Goal: Task Accomplishment & Management: Manage account settings

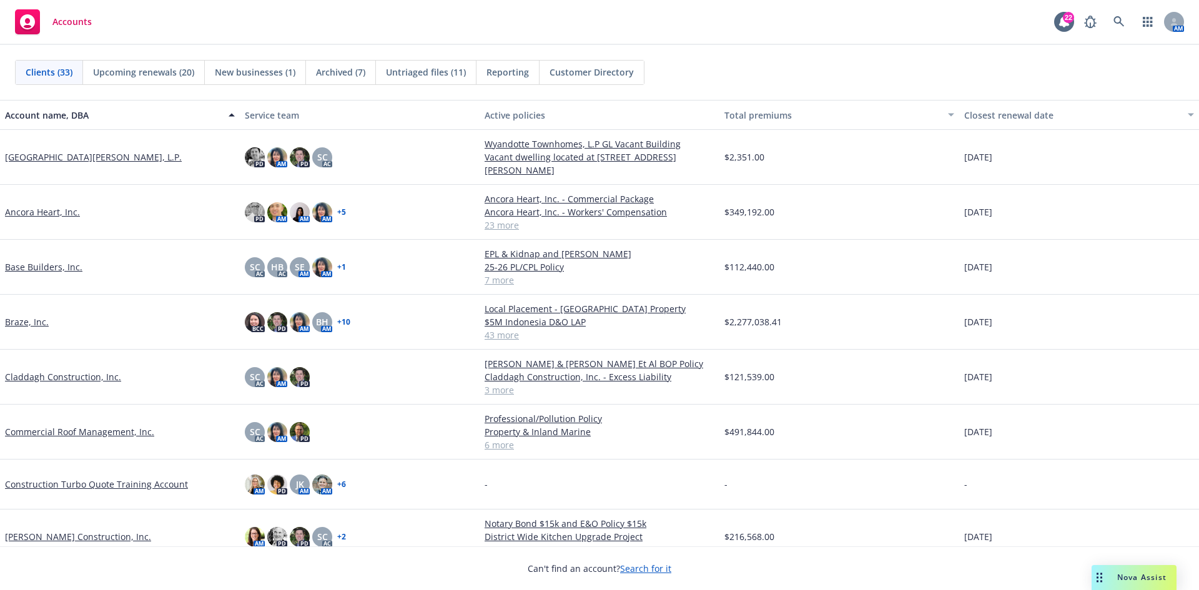
drag, startPoint x: 67, startPoint y: 422, endPoint x: 62, endPoint y: 430, distance: 10.1
click at [67, 422] on div "Commercial Roof Management, Inc." at bounding box center [120, 432] width 240 height 55
click at [61, 435] on link "Commercial Roof Management, Inc." at bounding box center [79, 431] width 149 height 13
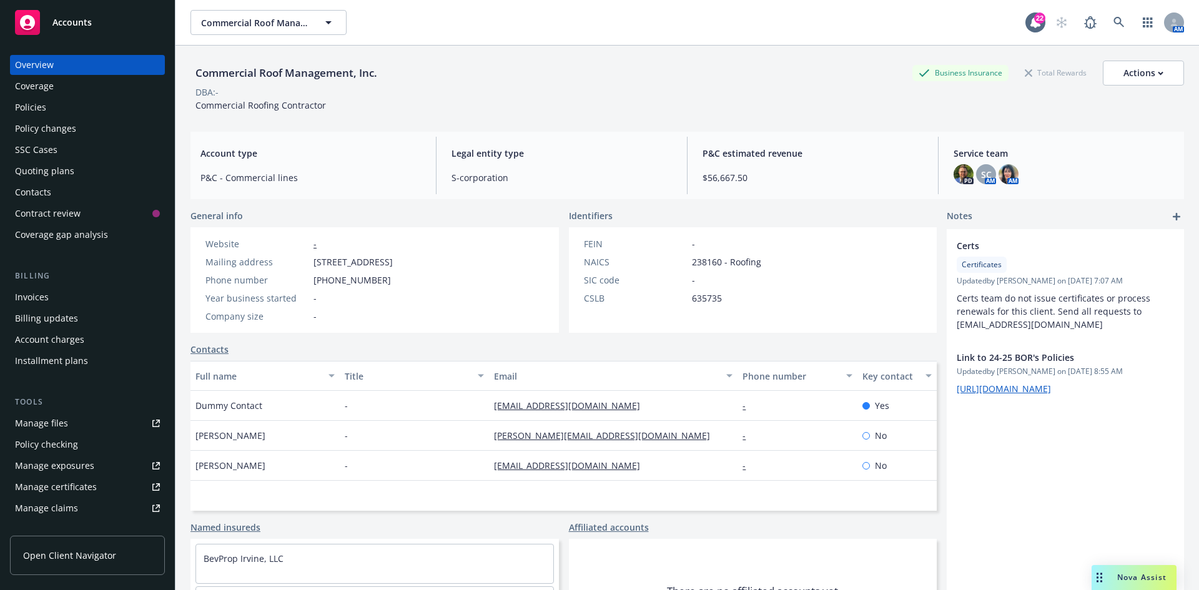
click at [68, 428] on link "Manage files" at bounding box center [87, 423] width 155 height 20
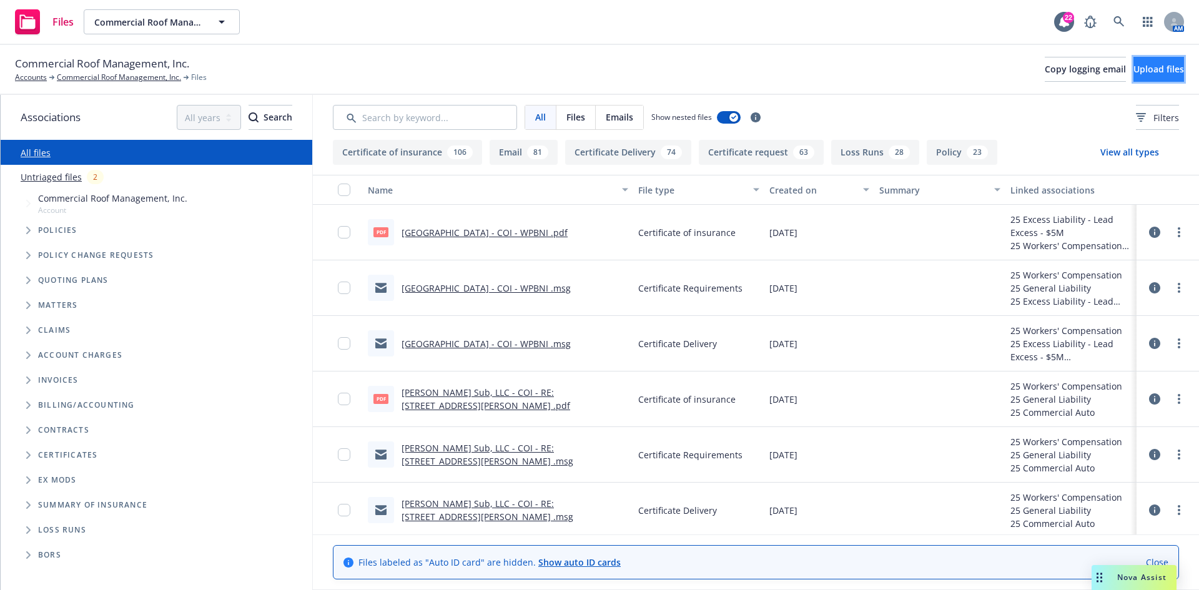
click at [1133, 71] on span "Upload files" at bounding box center [1158, 69] width 51 height 12
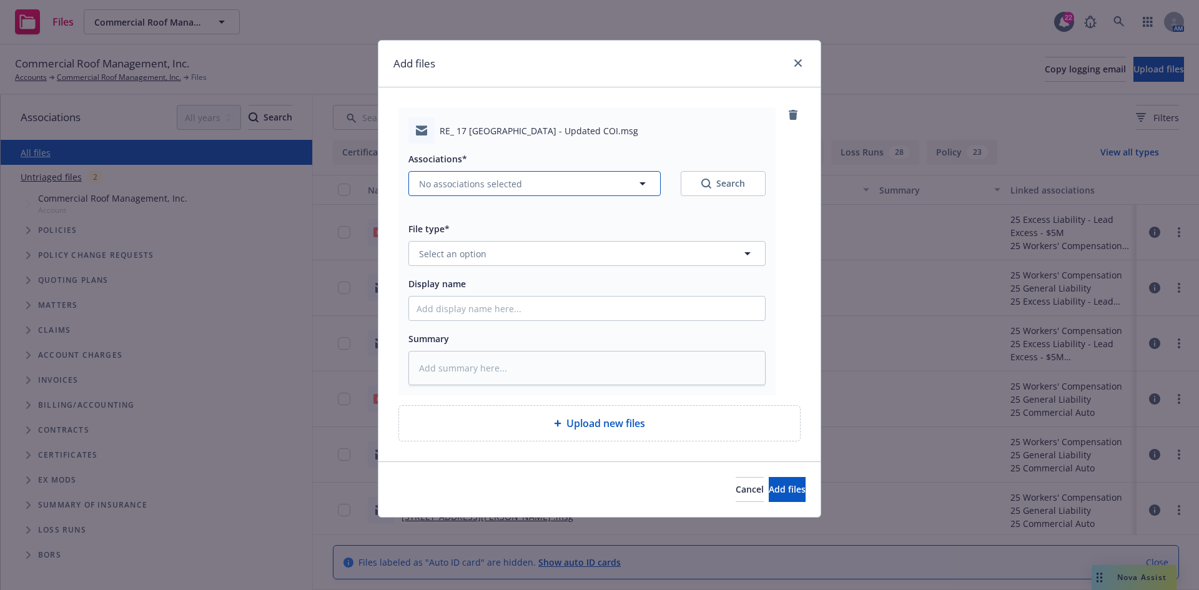
click at [495, 185] on span "No associations selected" at bounding box center [470, 183] width 103 height 13
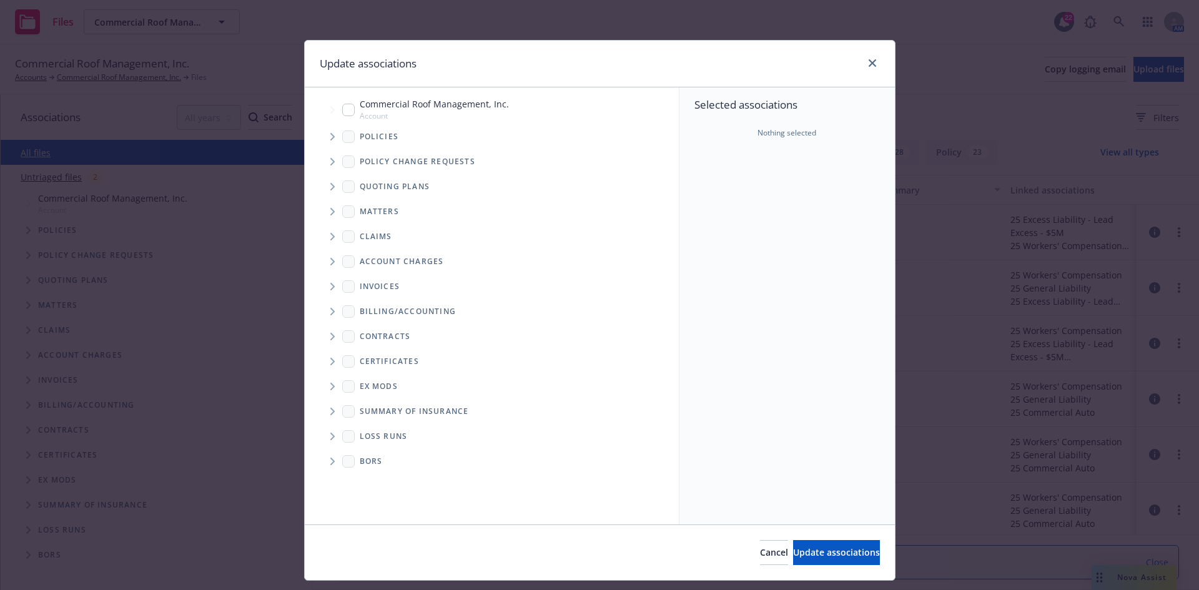
click at [330, 138] on icon "Tree Example" at bounding box center [332, 136] width 4 height 7
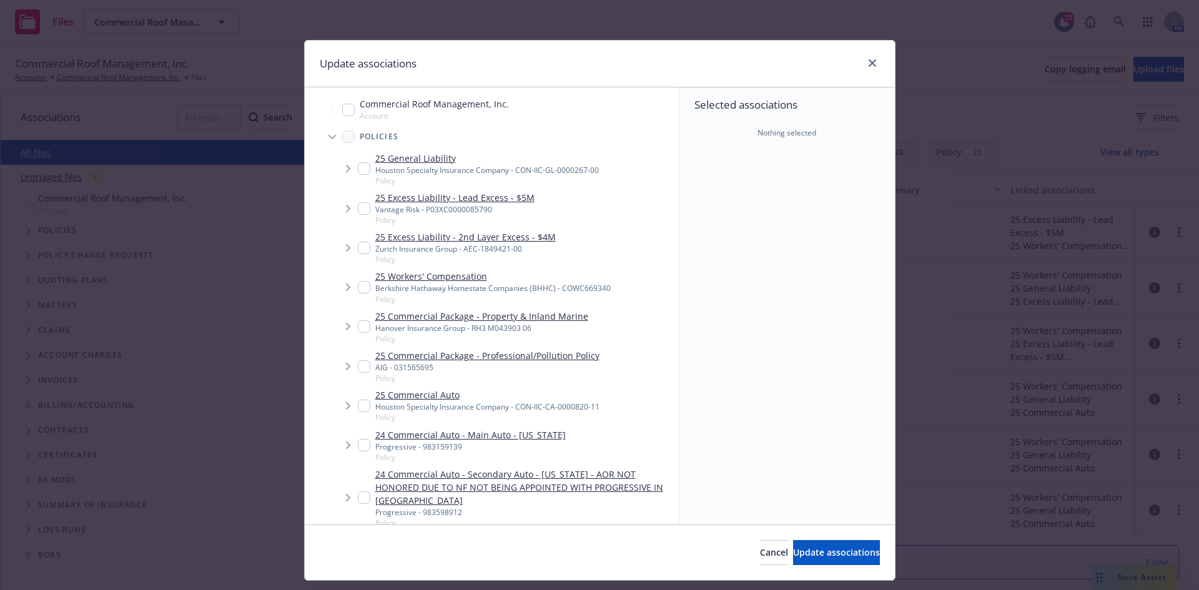
type textarea "x"
click at [358, 164] on input "Tree Example" at bounding box center [364, 168] width 12 height 12
checkbox input "true"
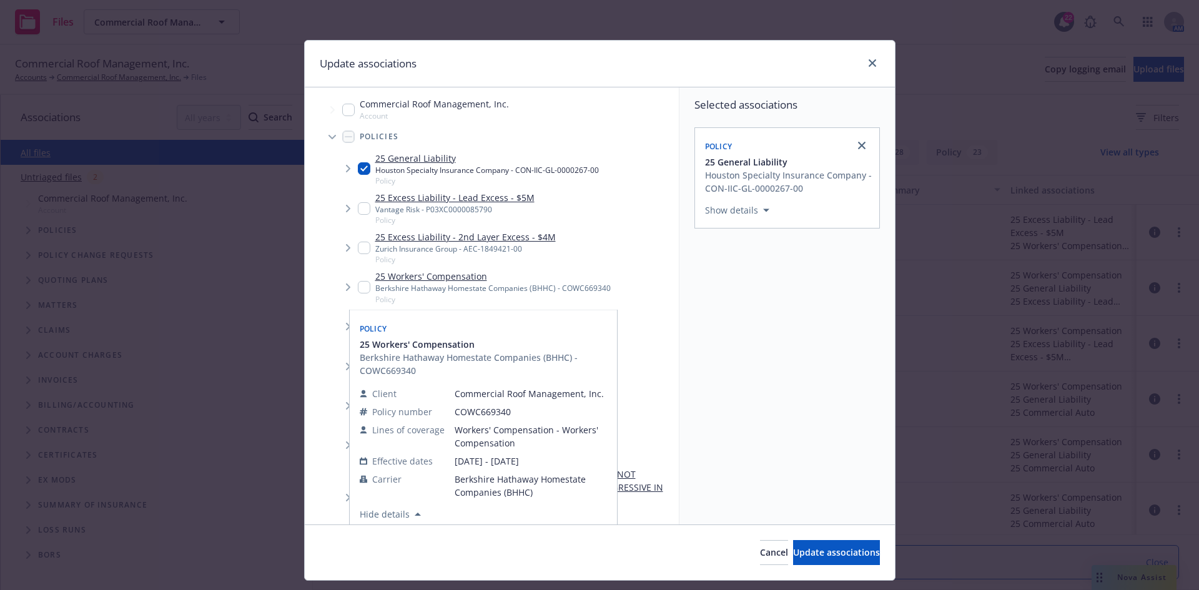
click at [362, 288] on input "Tree Example" at bounding box center [364, 287] width 12 height 12
checkbox input "true"
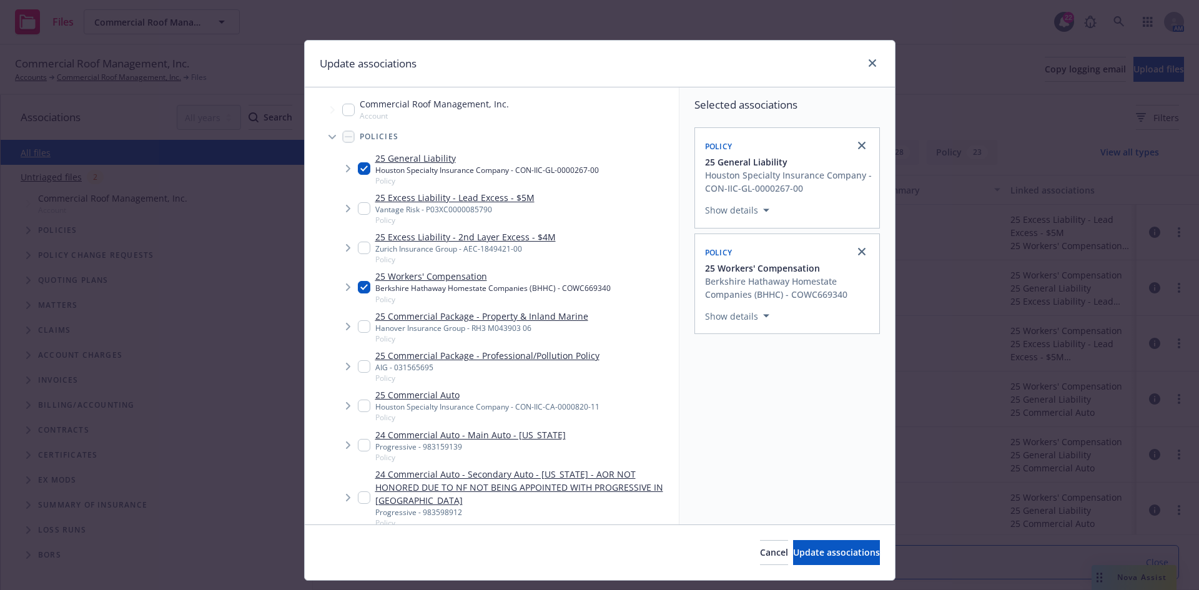
click at [362, 407] on input "Tree Example" at bounding box center [364, 406] width 12 height 12
checkbox input "true"
drag, startPoint x: 357, startPoint y: 207, endPoint x: 568, endPoint y: 361, distance: 261.1
click at [358, 207] on input "Tree Example" at bounding box center [364, 208] width 12 height 12
checkbox input "true"
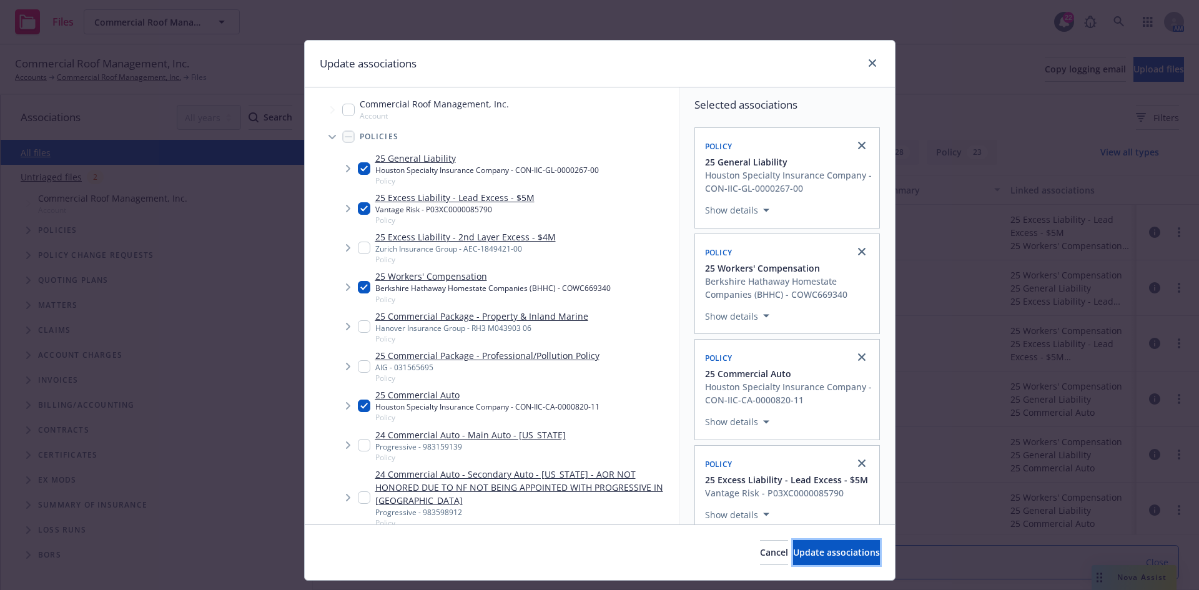
click at [797, 553] on span "Update associations" at bounding box center [836, 552] width 87 height 12
type textarea "x"
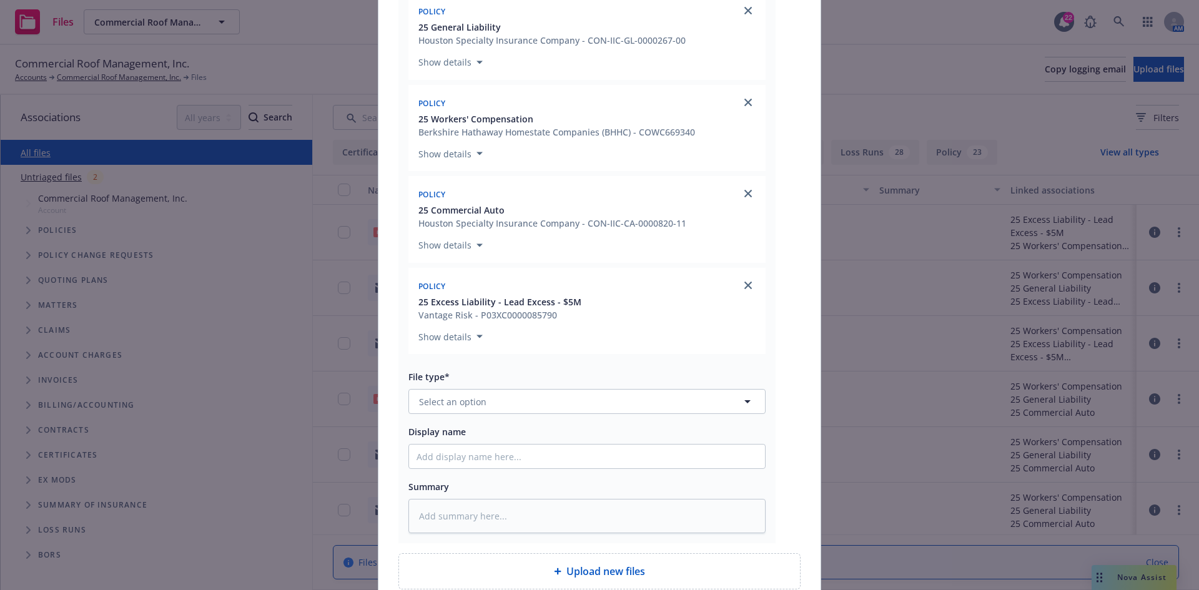
scroll to position [312, 0]
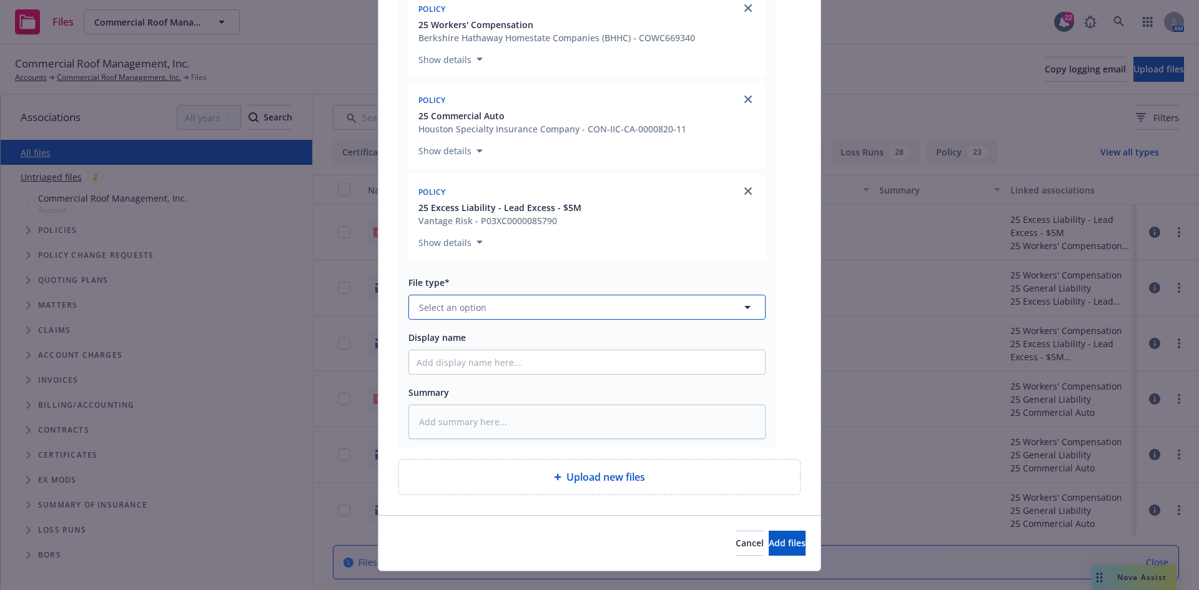
click at [609, 300] on button "Select an option" at bounding box center [586, 307] width 357 height 25
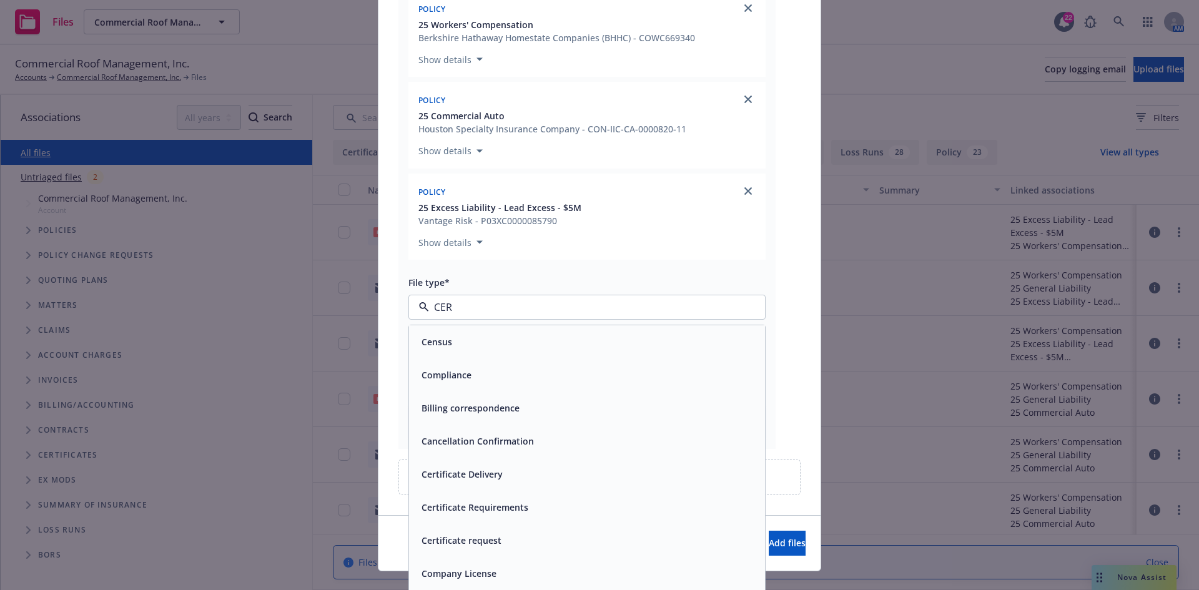
type input "CERT"
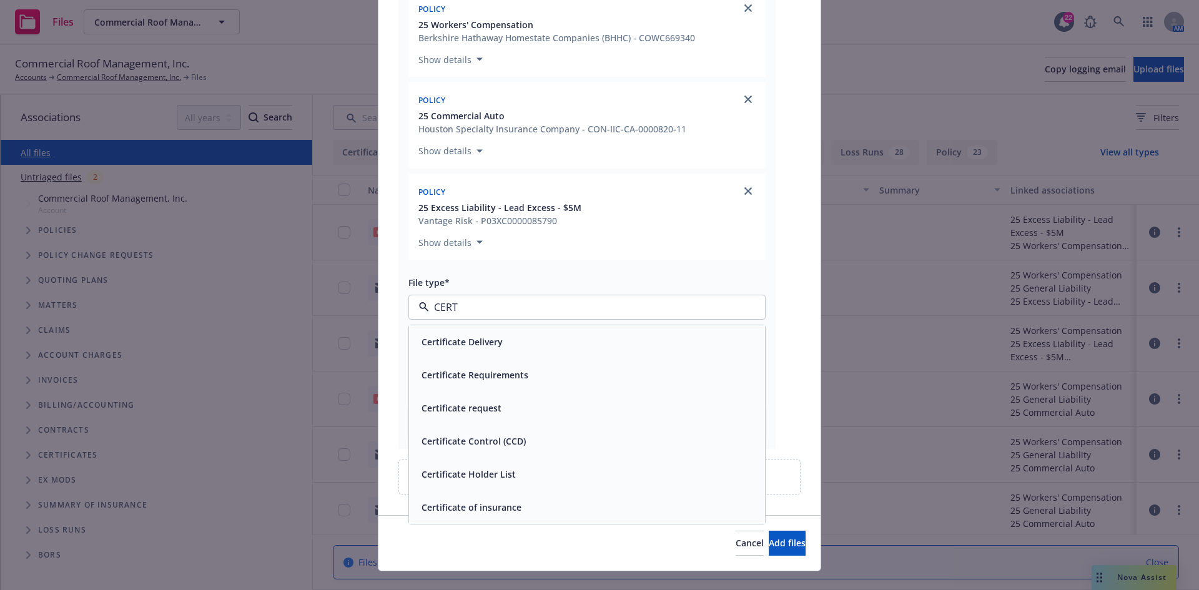
click at [608, 341] on div "Certificate Delivery" at bounding box center [587, 342] width 341 height 18
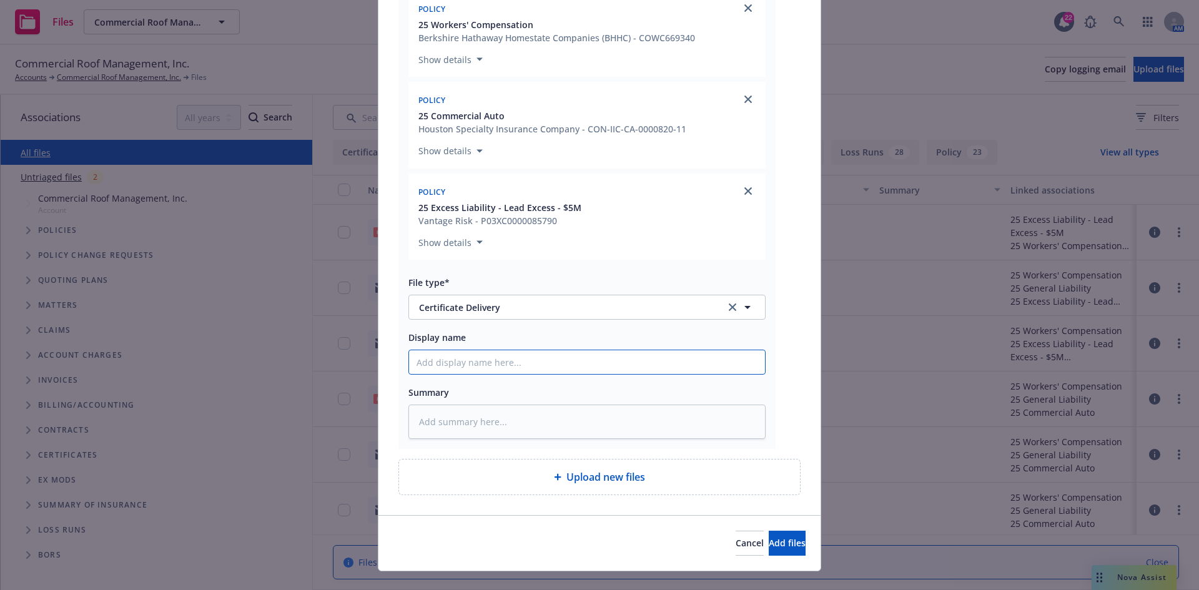
click at [509, 358] on input "Display name" at bounding box center [587, 362] width 356 height 24
paste input "Tiarna Real Estate Services - COI - RE: 17 [GEOGRAPHIC_DATA], LLC, [STREET_ADDR…"
type textarea "x"
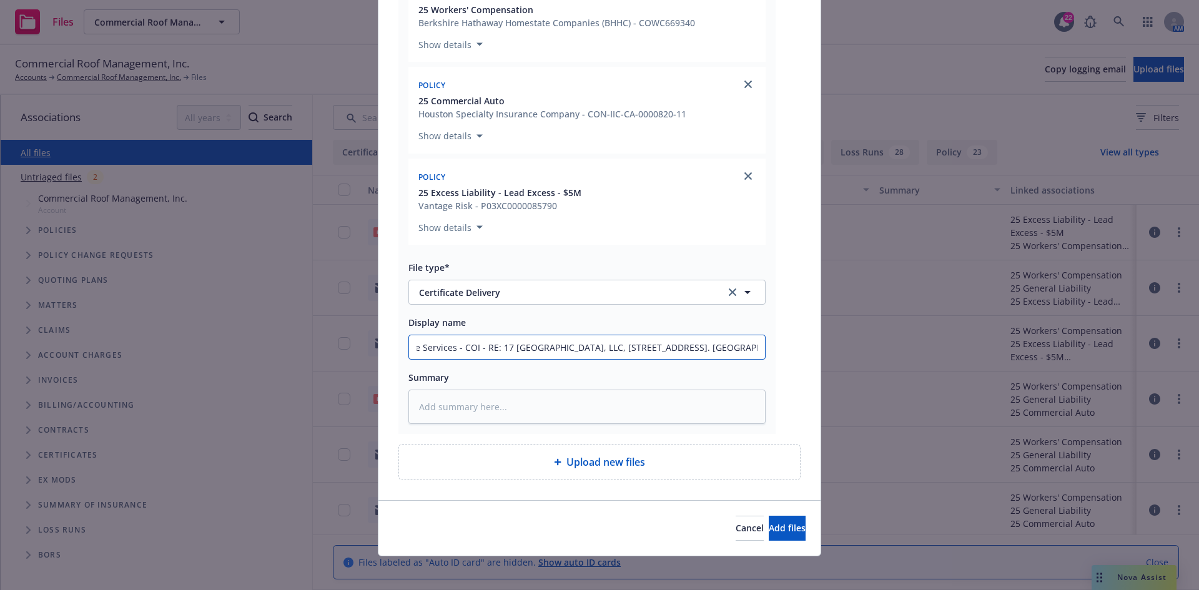
scroll to position [333, 0]
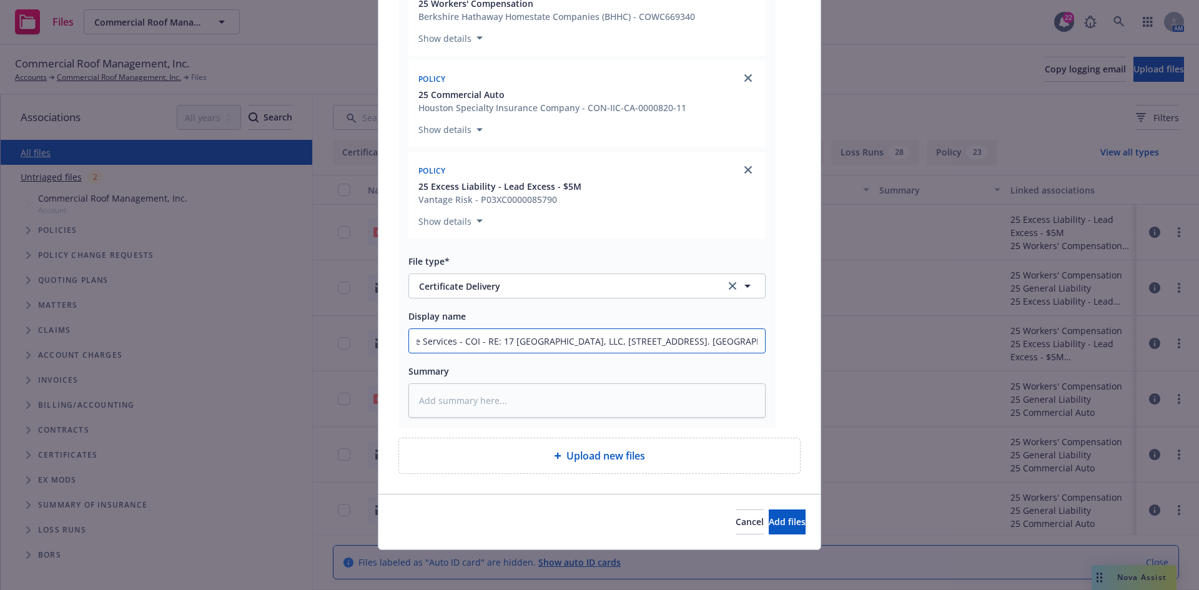
type input "Tiarna Real Estate Services - COI - RE: 17 [GEOGRAPHIC_DATA], LLC, [STREET_ADDR…"
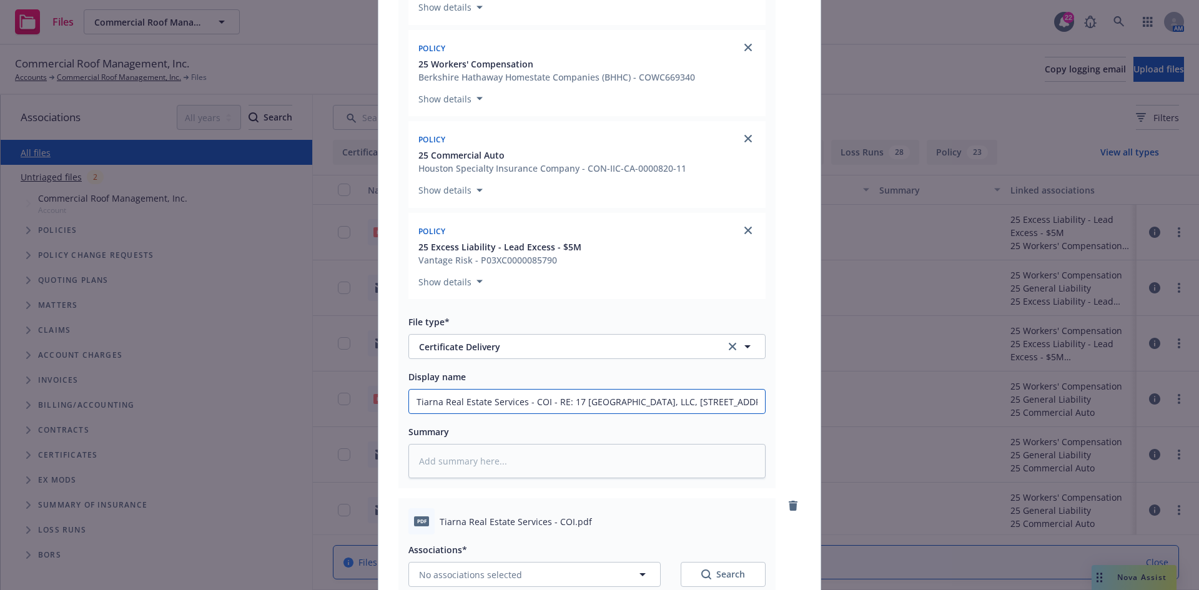
scroll to position [21, 0]
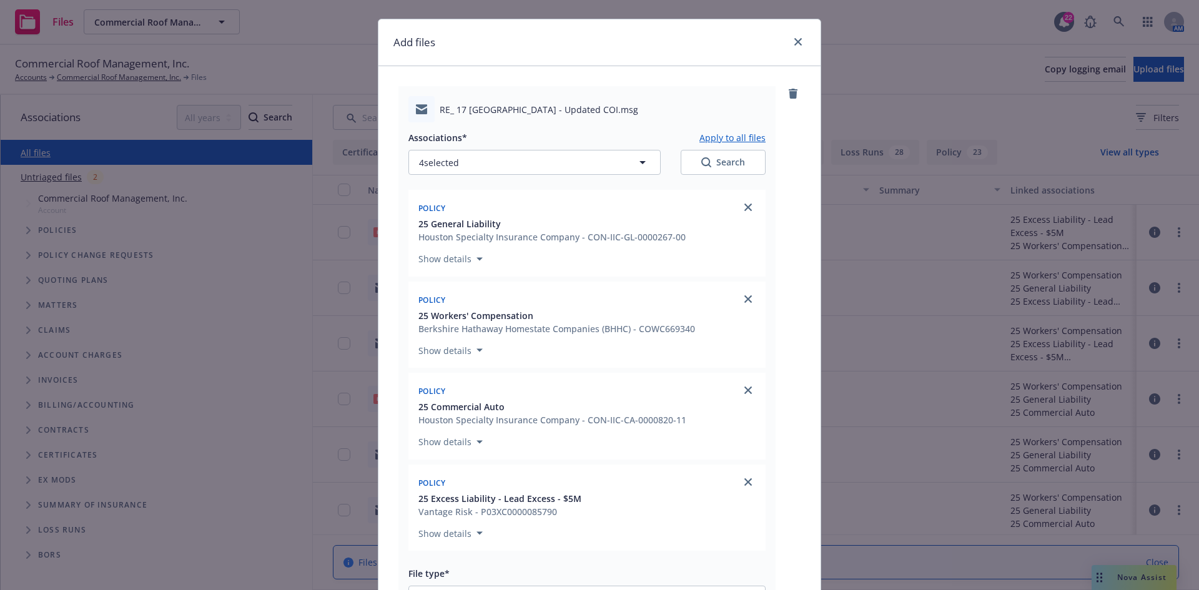
click at [722, 137] on button "Apply to all files" at bounding box center [732, 137] width 66 height 15
type textarea "x"
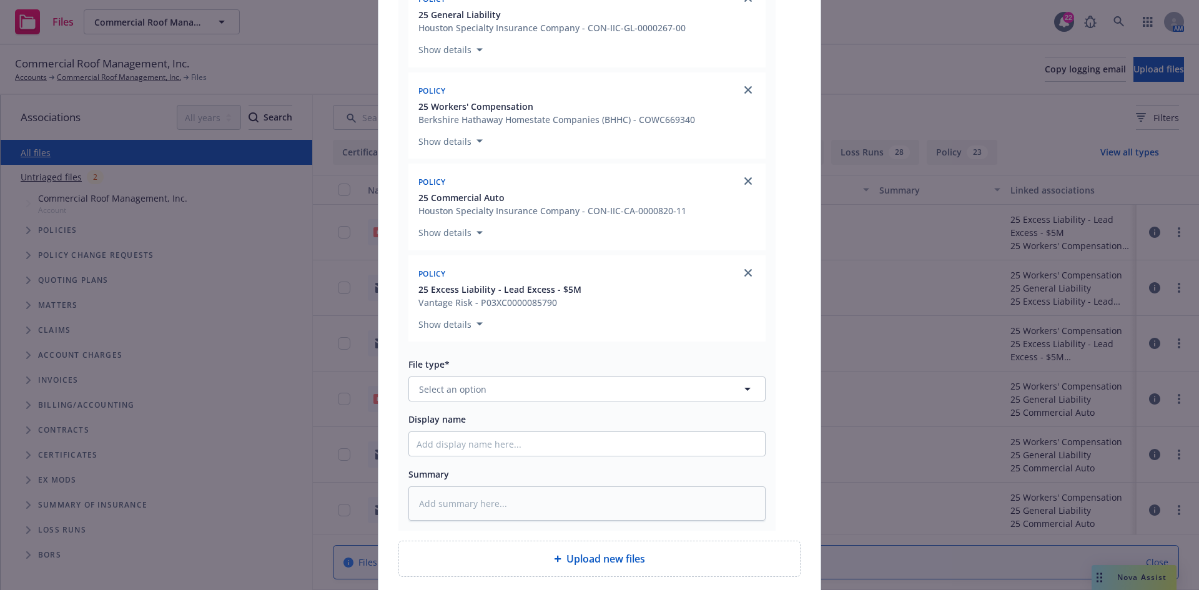
scroll to position [895, 0]
click at [530, 386] on button "Select an option" at bounding box center [586, 387] width 357 height 25
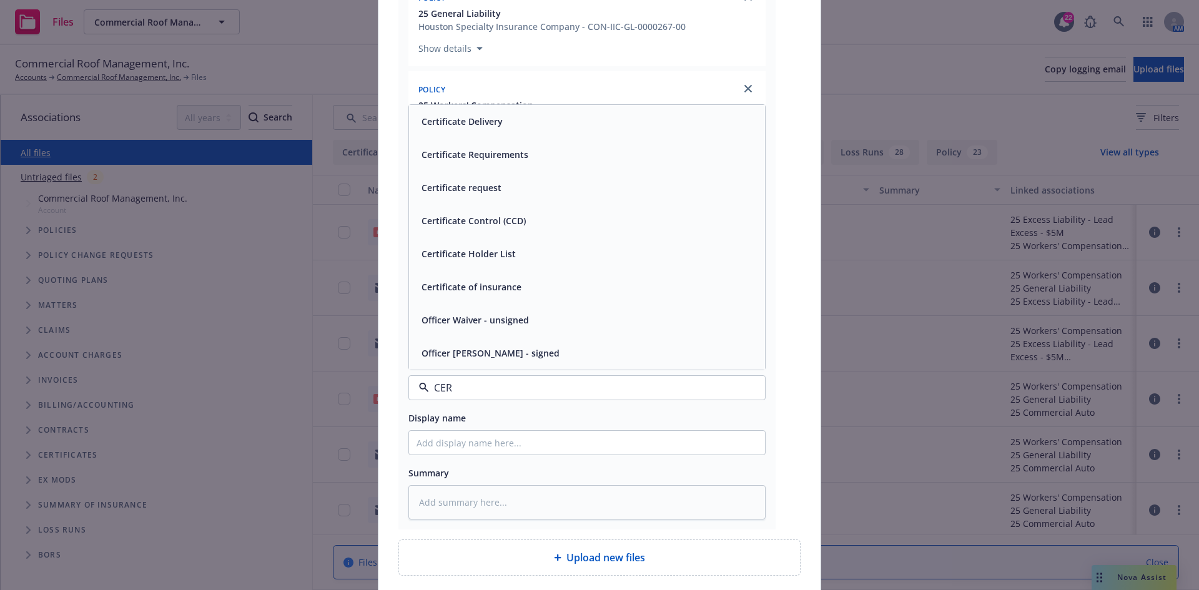
type input "CERT"
drag, startPoint x: 522, startPoint y: 355, endPoint x: 518, endPoint y: 372, distance: 17.9
click at [522, 355] on div "Certificate of insurance" at bounding box center [587, 353] width 341 height 18
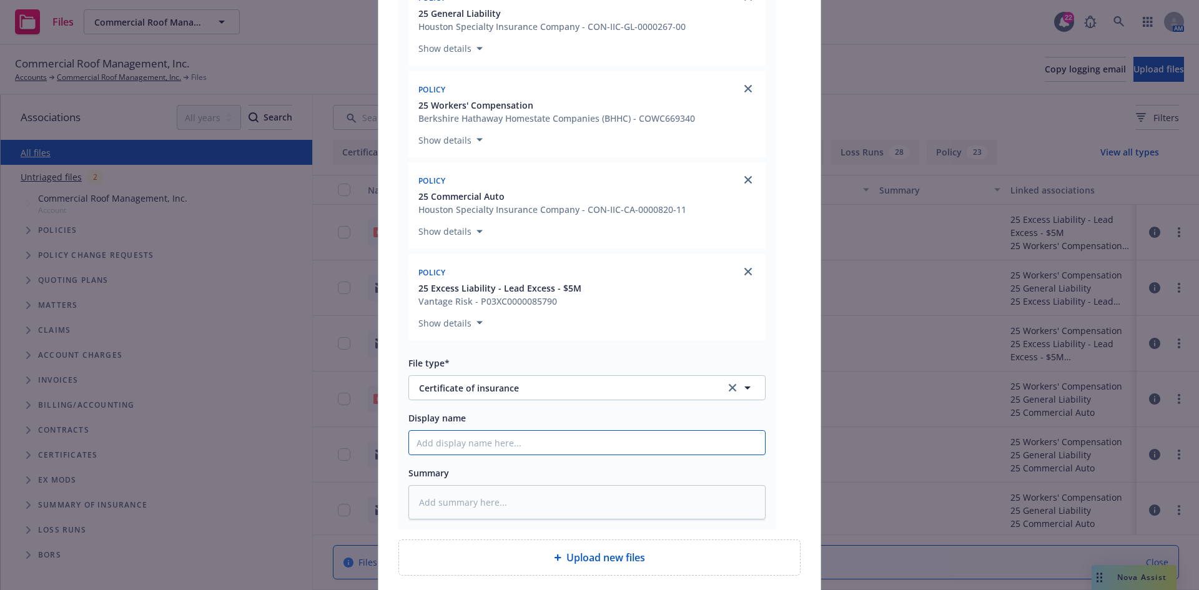
click at [483, 446] on input "Display name" at bounding box center [587, 443] width 356 height 24
paste input "Tiarna Real Estate Services - COI - RE: 17 [GEOGRAPHIC_DATA], LLC, [STREET_ADDR…"
type textarea "x"
type input "Tiarna Real Estate Services - COI - RE: 17 [GEOGRAPHIC_DATA], LLC, [STREET_ADDR…"
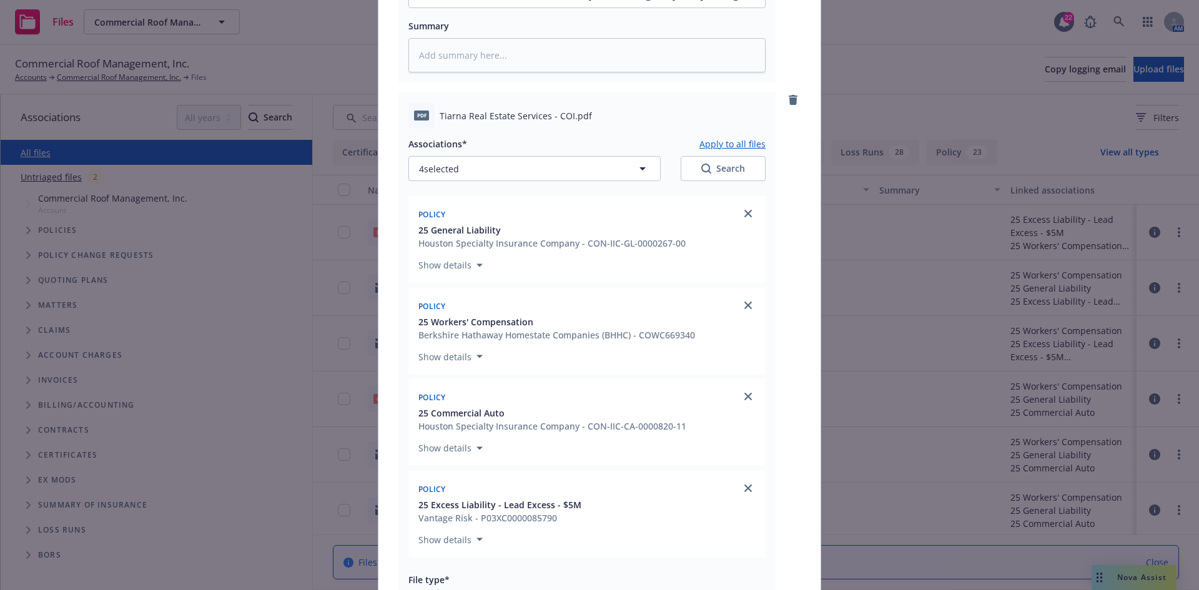
scroll to position [560, 0]
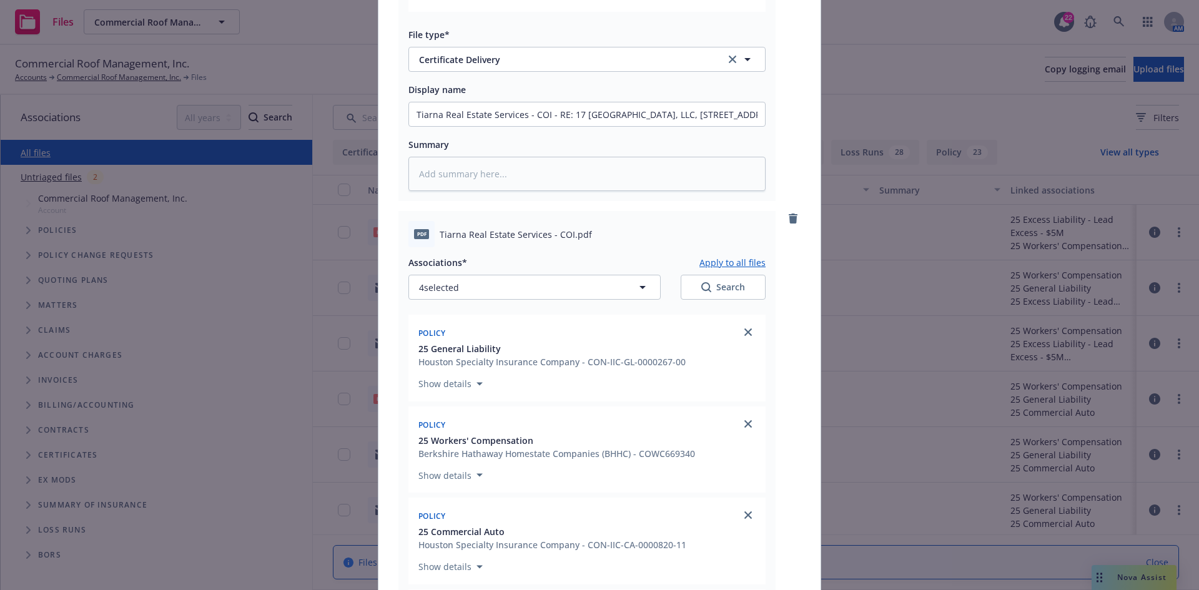
click at [740, 263] on button "Apply to all files" at bounding box center [732, 262] width 66 height 15
type textarea "x"
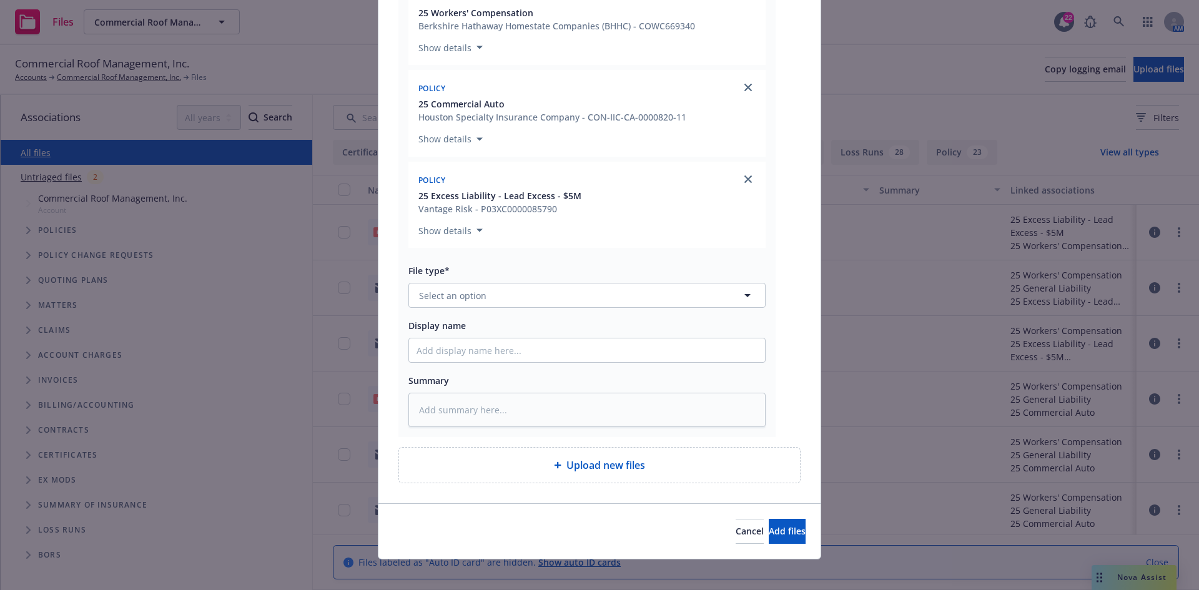
scroll to position [1661, 0]
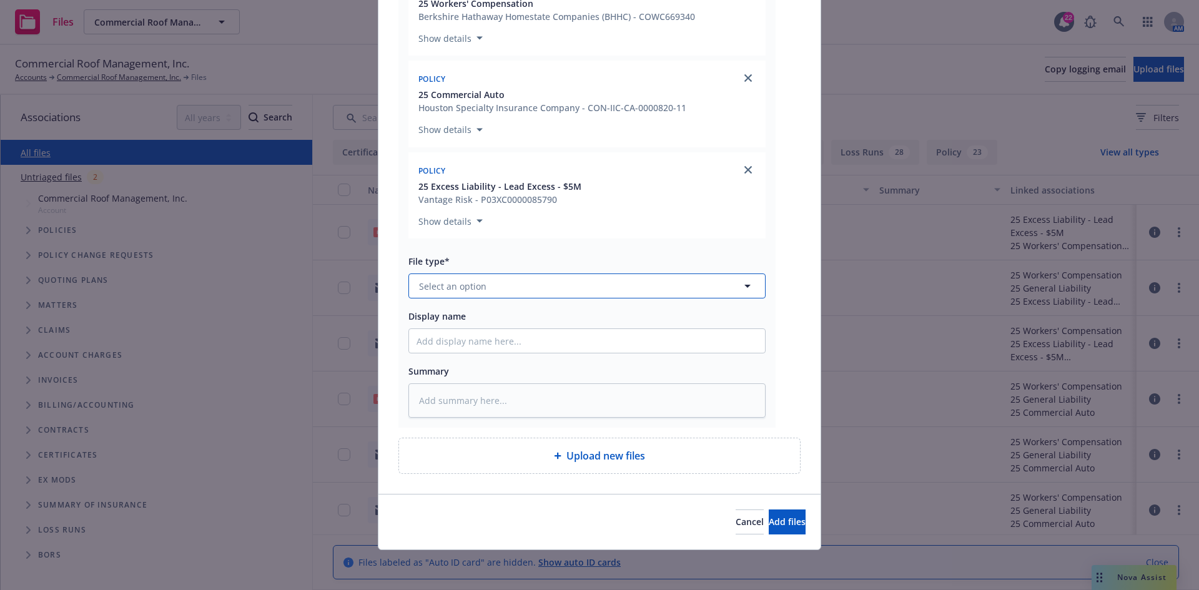
click at [584, 287] on button "Select an option" at bounding box center [586, 286] width 357 height 25
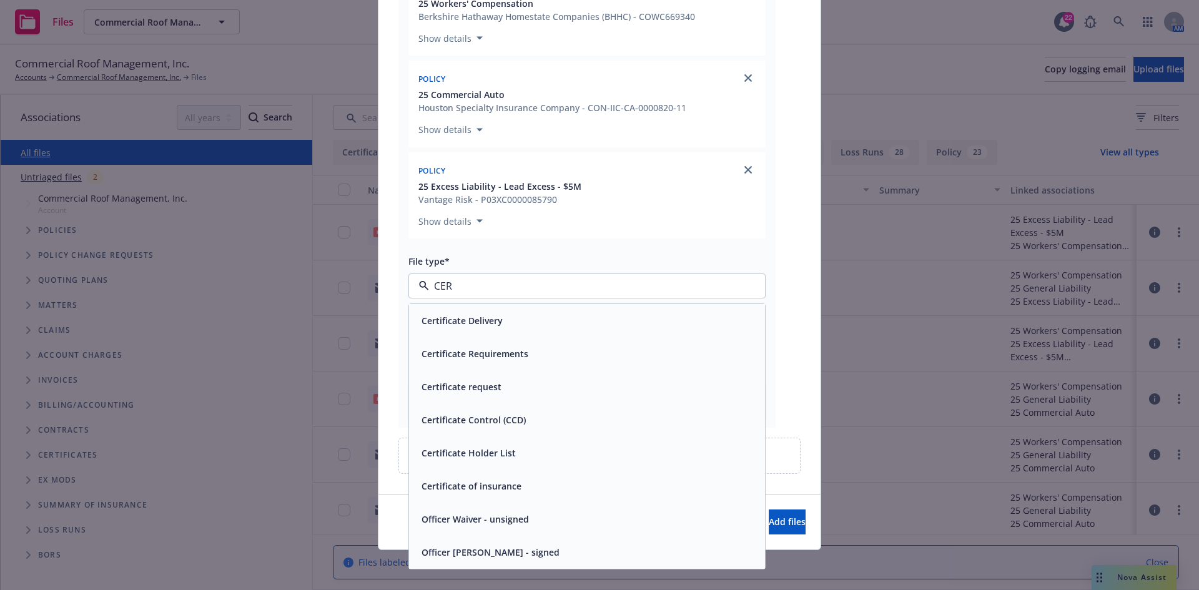
type input "CERT"
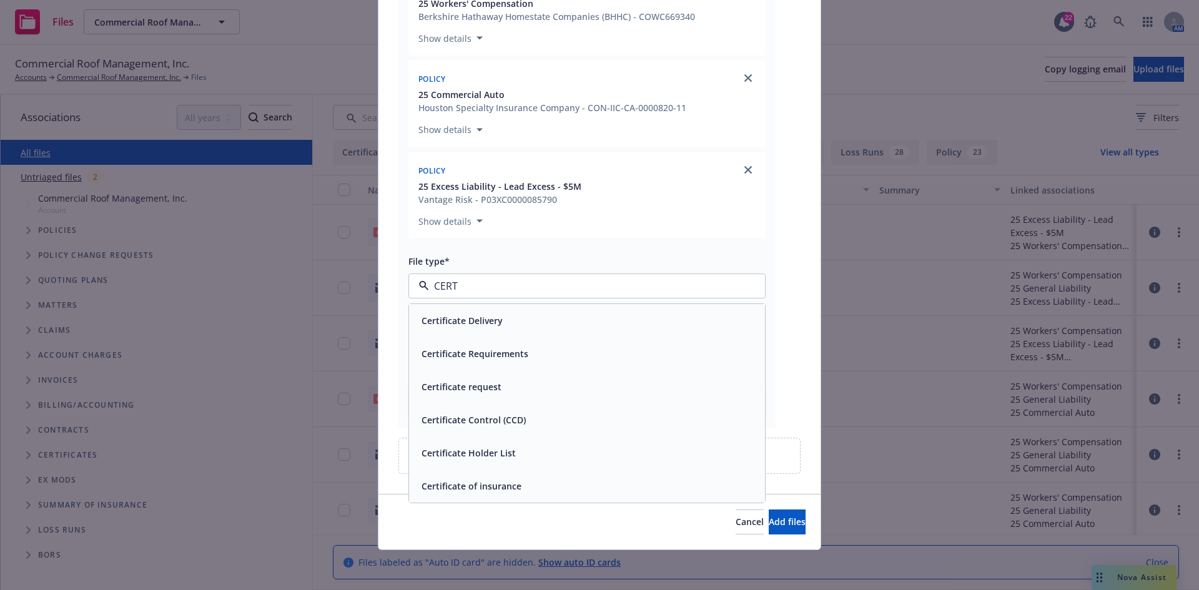
click at [537, 369] on div "Certificate Requirements" at bounding box center [587, 353] width 356 height 33
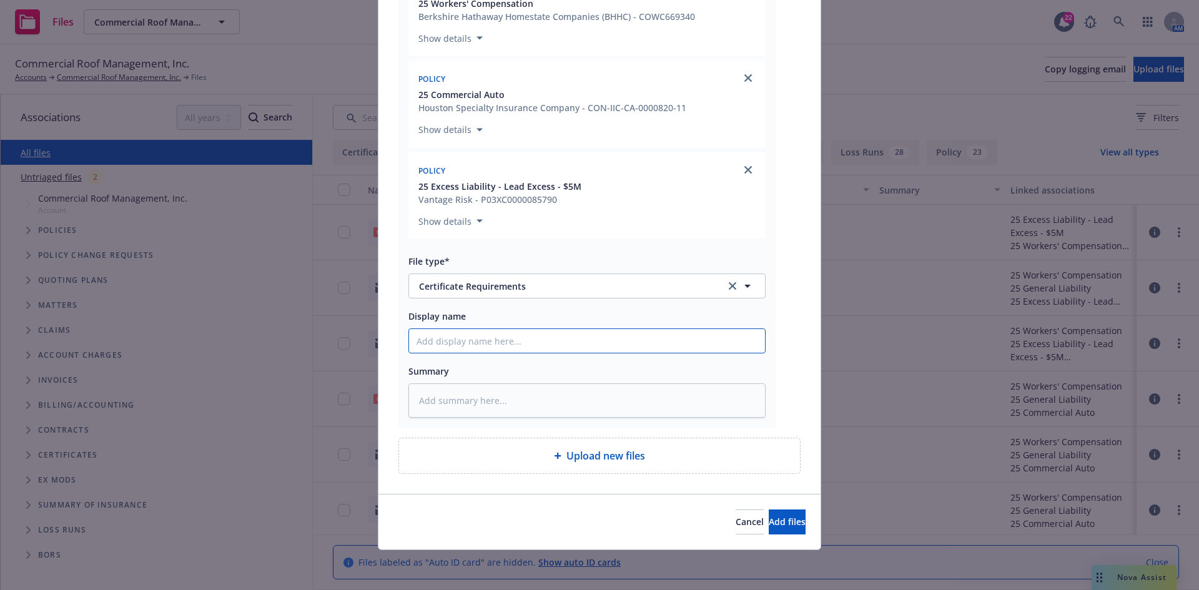
click at [501, 352] on input "Display name" at bounding box center [587, 341] width 356 height 24
paste input "Tiarna Real Estate Services - COI - RE: 17 [GEOGRAPHIC_DATA], LLC, [STREET_ADDR…"
type textarea "x"
type input "Tiarna Real Estate Services - COI - RE: 17 [GEOGRAPHIC_DATA], LLC, [STREET_ADDR…"
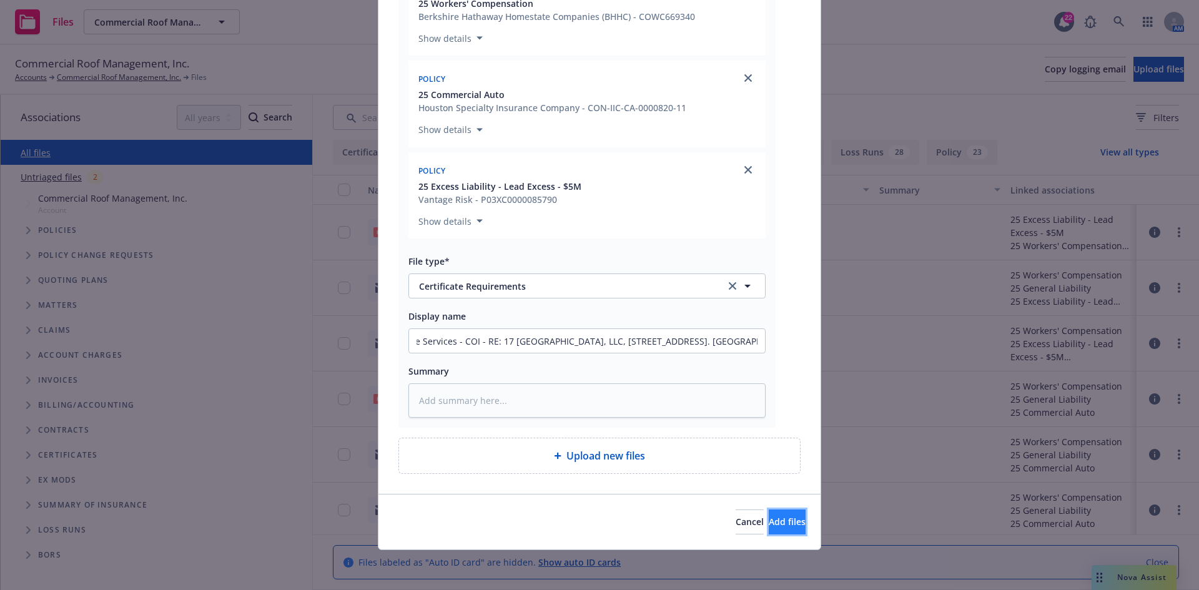
scroll to position [0, 0]
click at [769, 517] on span "Add files" at bounding box center [787, 522] width 37 height 12
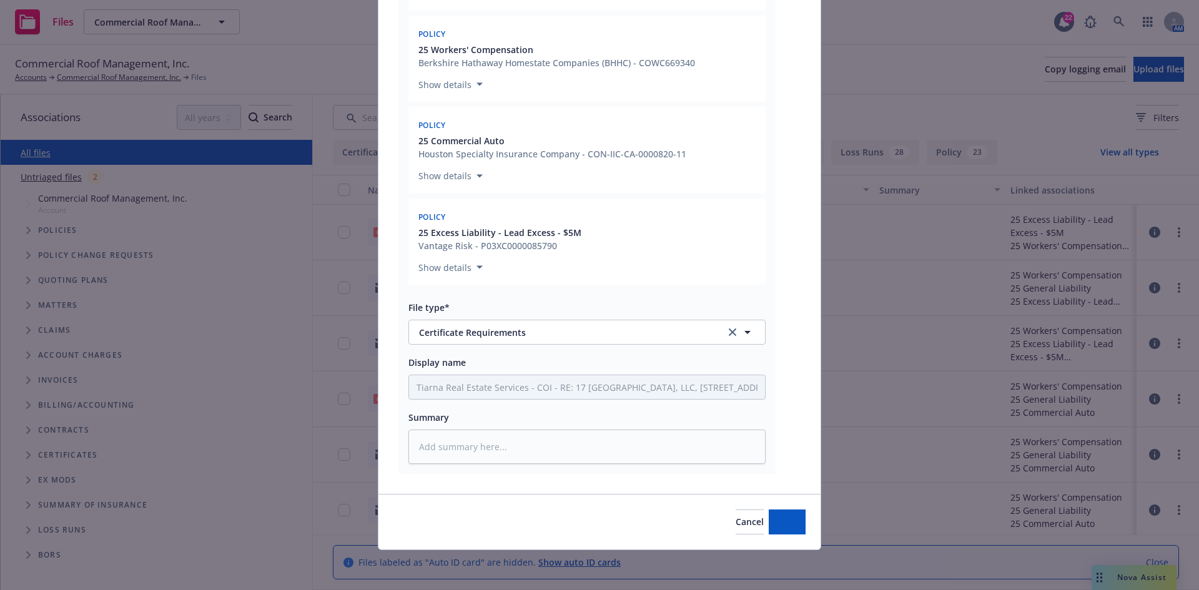
scroll to position [1615, 0]
type textarea "x"
